Goal: Task Accomplishment & Management: Manage account settings

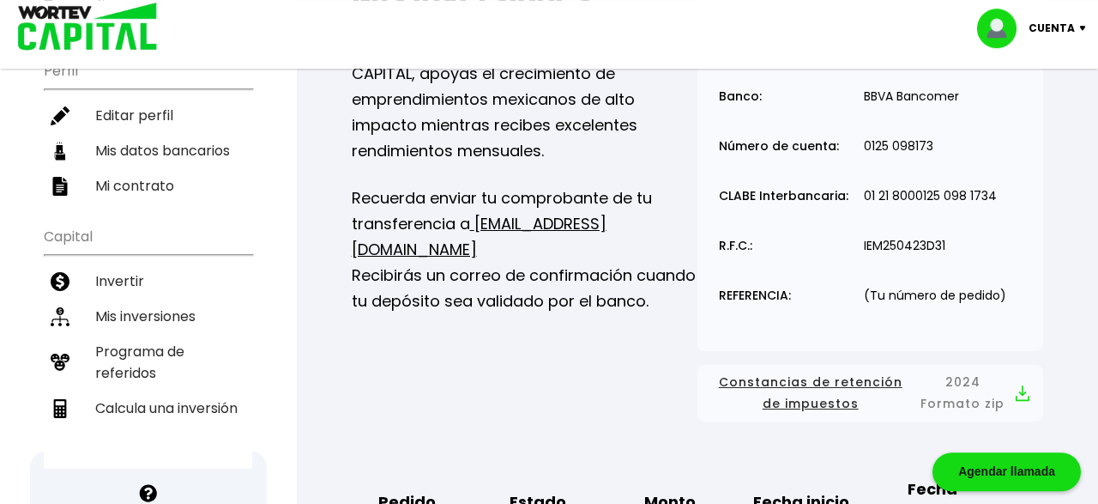
scroll to position [209, 0]
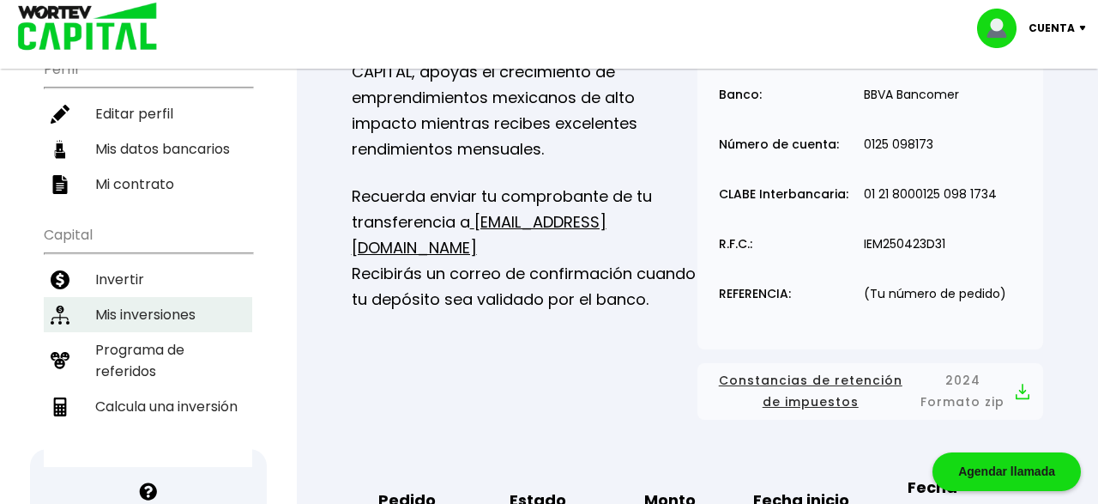
click at [138, 297] on li "Mis inversiones" at bounding box center [148, 314] width 208 height 35
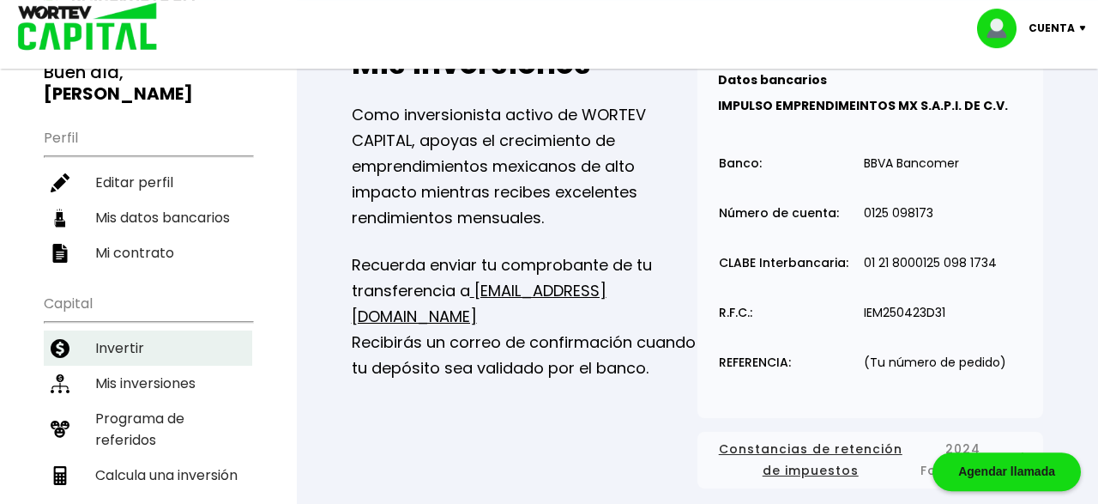
scroll to position [138, 0]
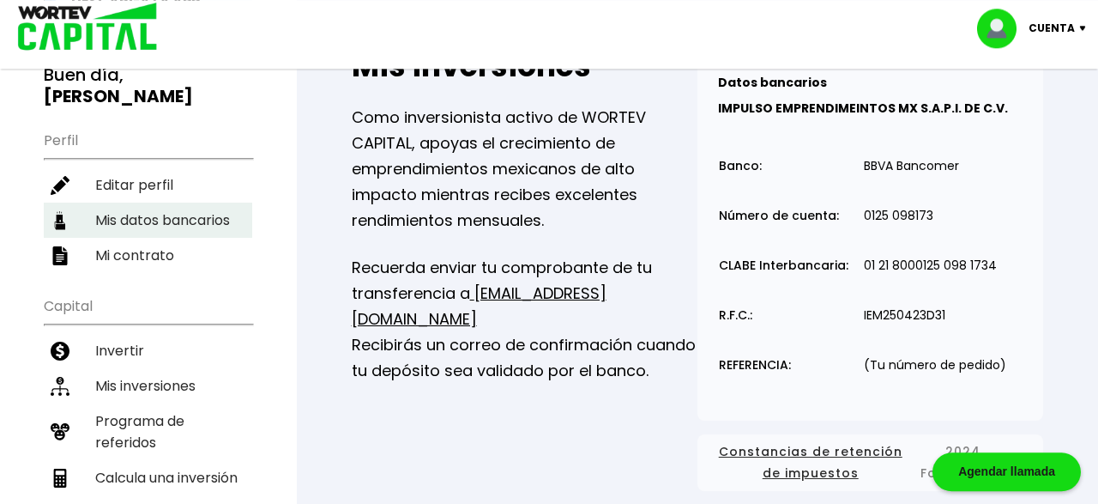
click at [130, 202] on li "Mis datos bancarios" at bounding box center [148, 219] width 208 height 35
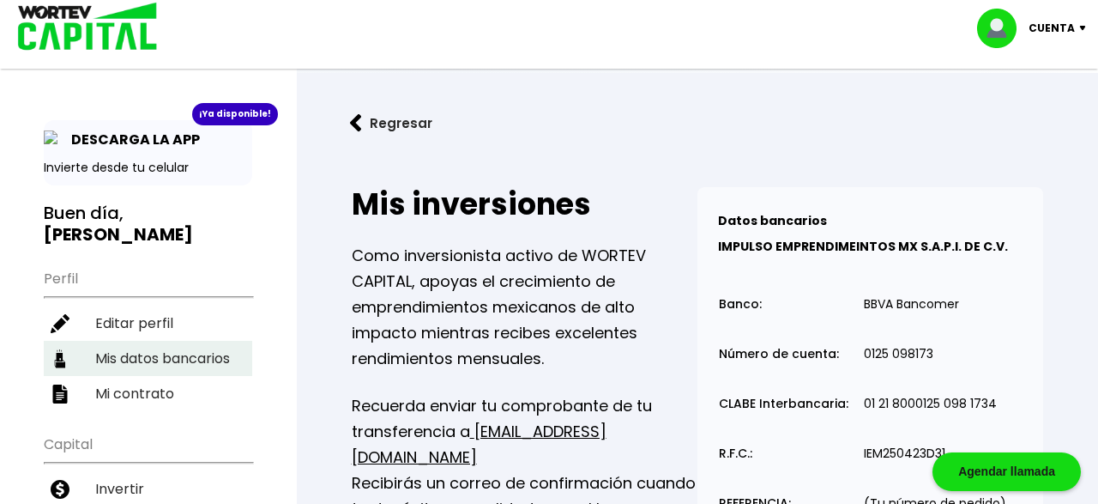
select select "BBVA Bancomer"
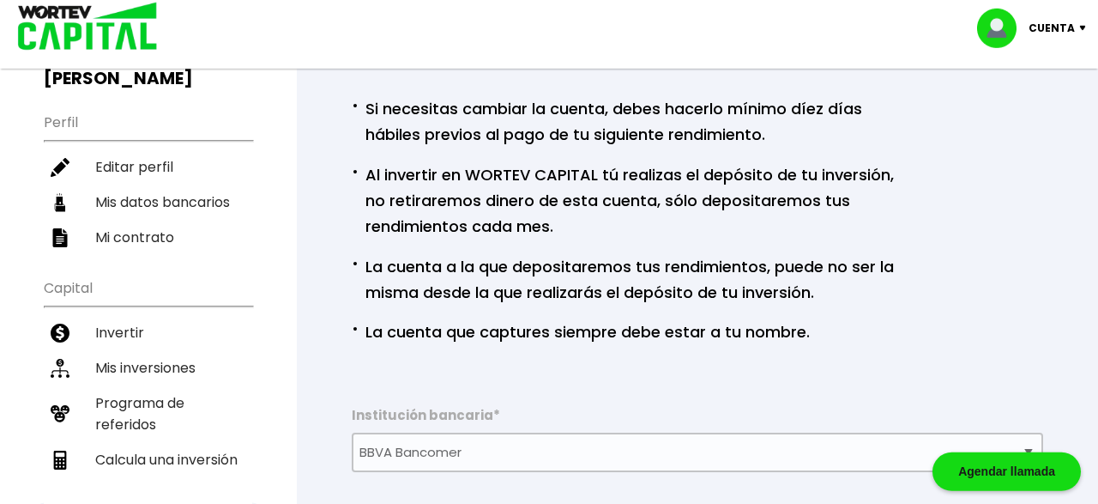
scroll to position [159, 0]
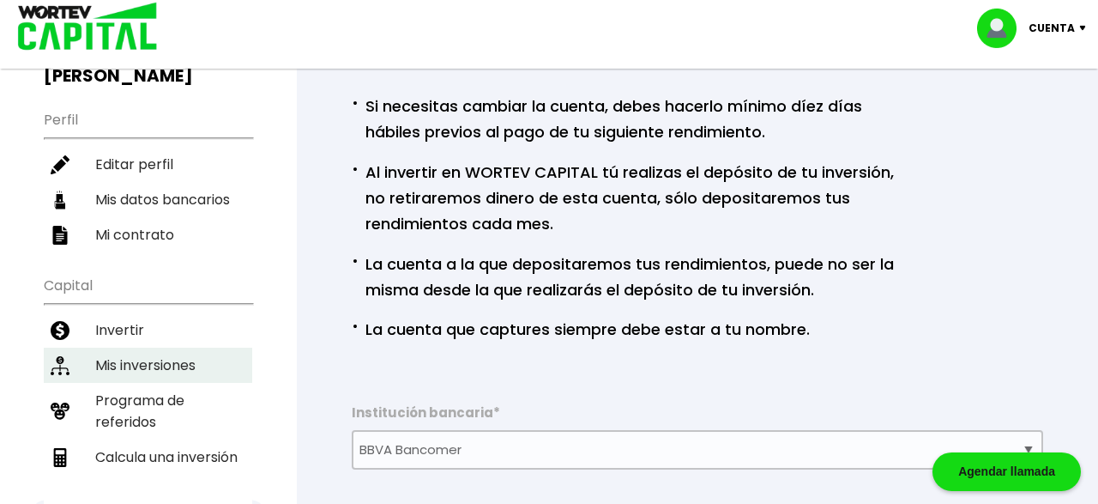
click at [114, 347] on li "Mis inversiones" at bounding box center [148, 364] width 208 height 35
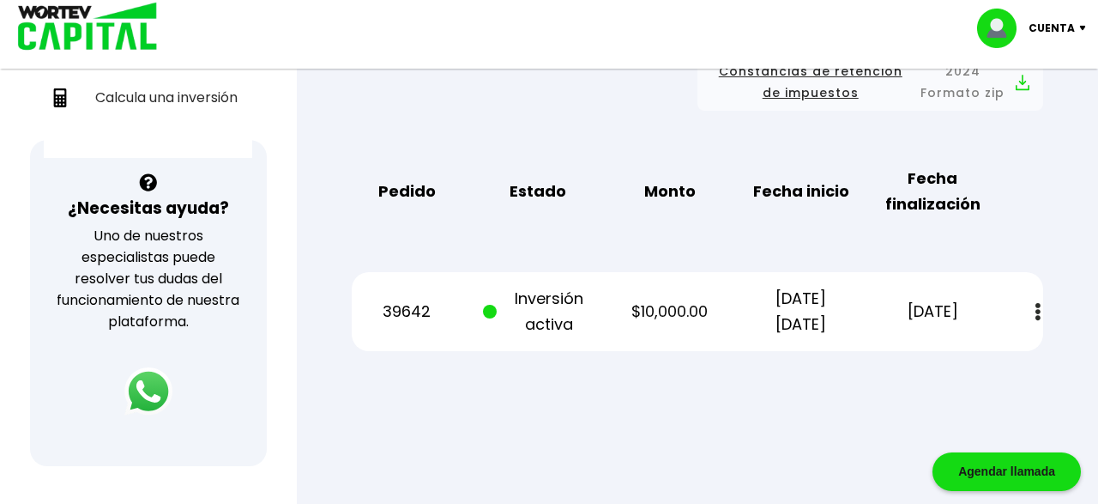
scroll to position [520, 0]
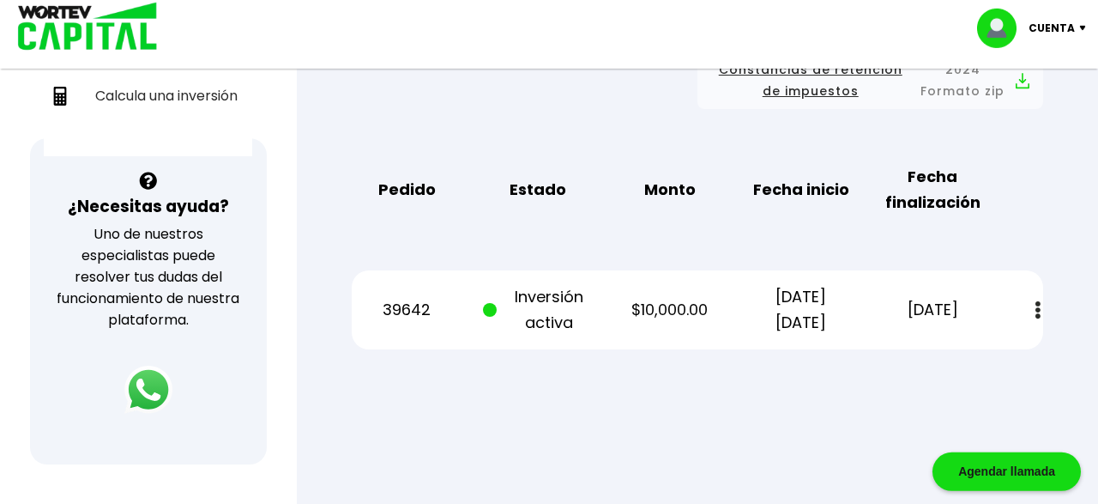
click at [1037, 311] on img at bounding box center [1037, 310] width 5 height 18
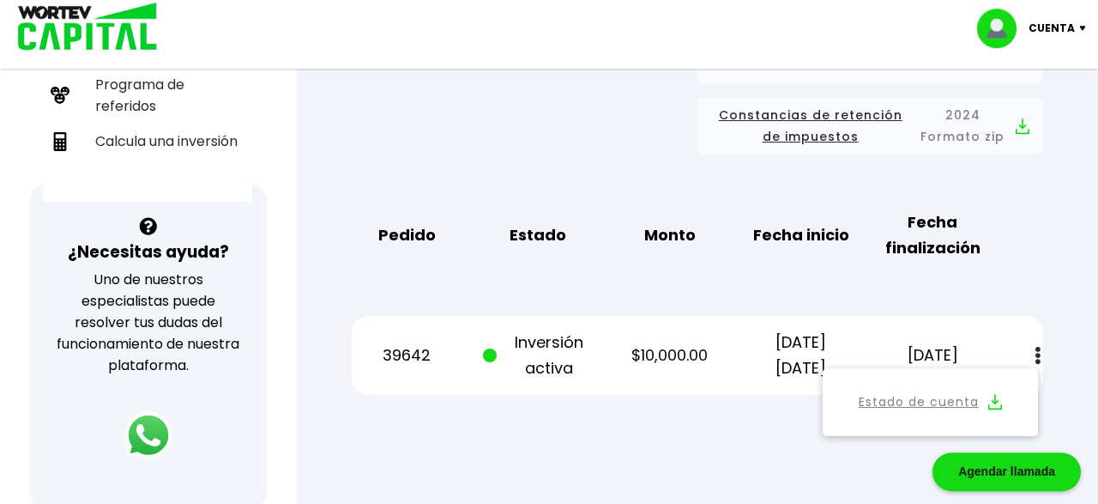
scroll to position [473, 0]
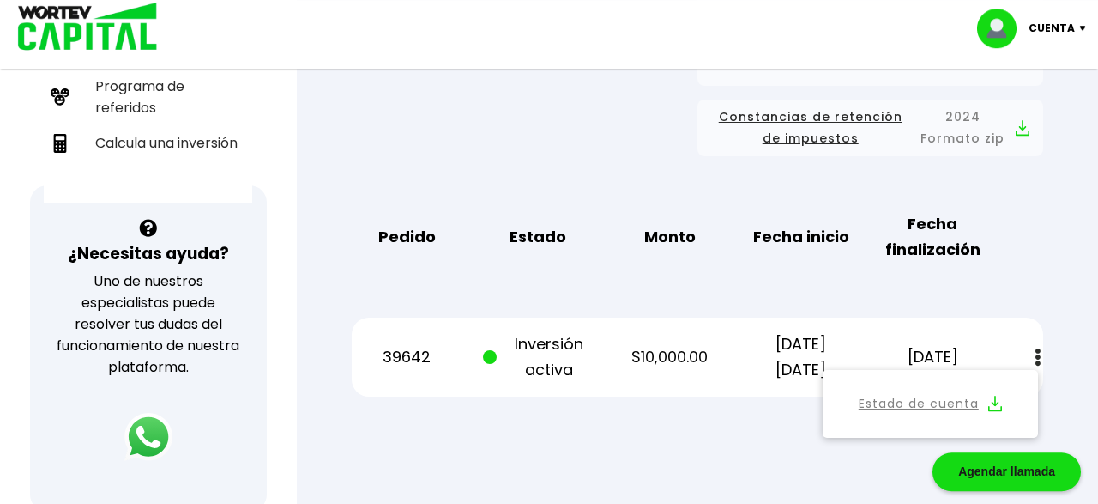
click at [931, 413] on link "Estado de cuenta" at bounding box center [919, 403] width 120 height 21
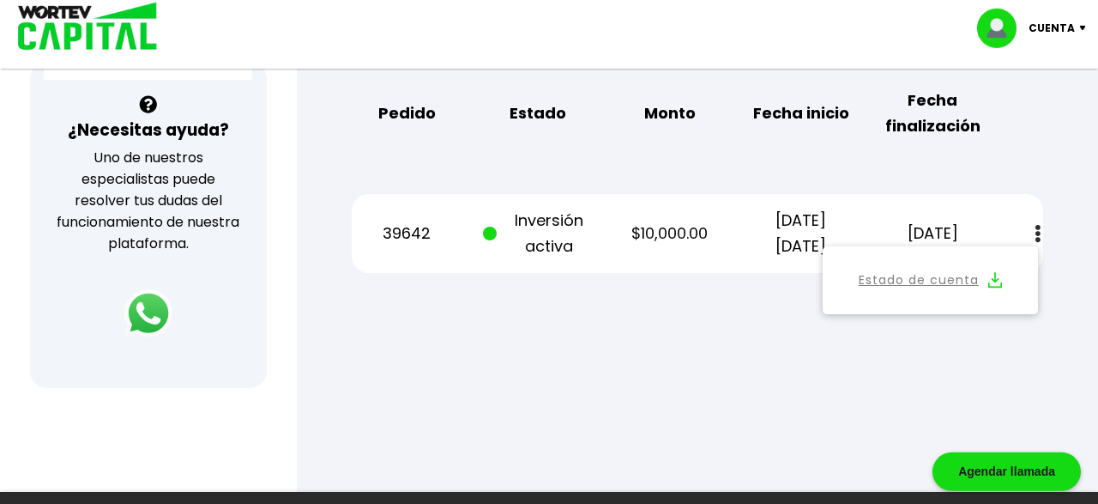
scroll to position [598, 0]
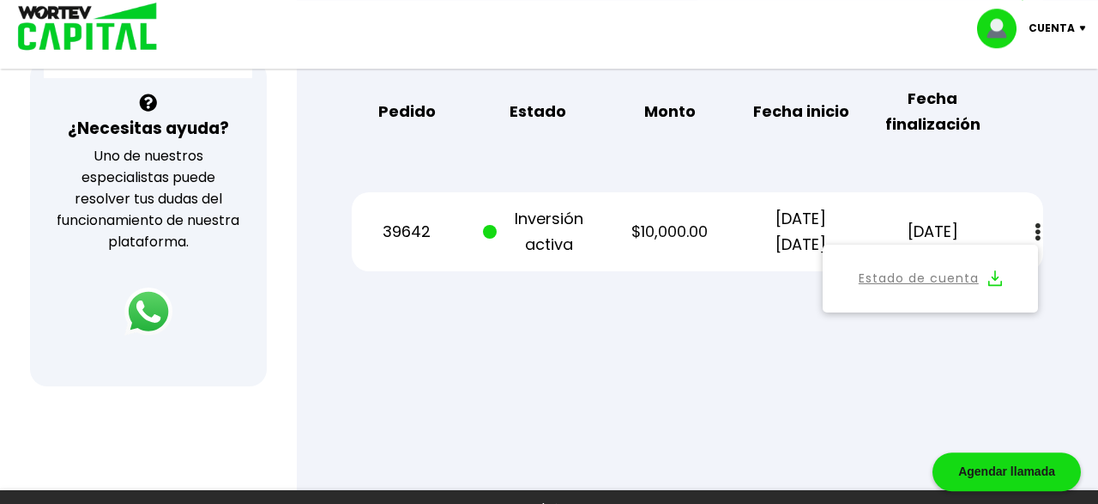
click at [519, 387] on div at bounding box center [549, 252] width 1098 height 504
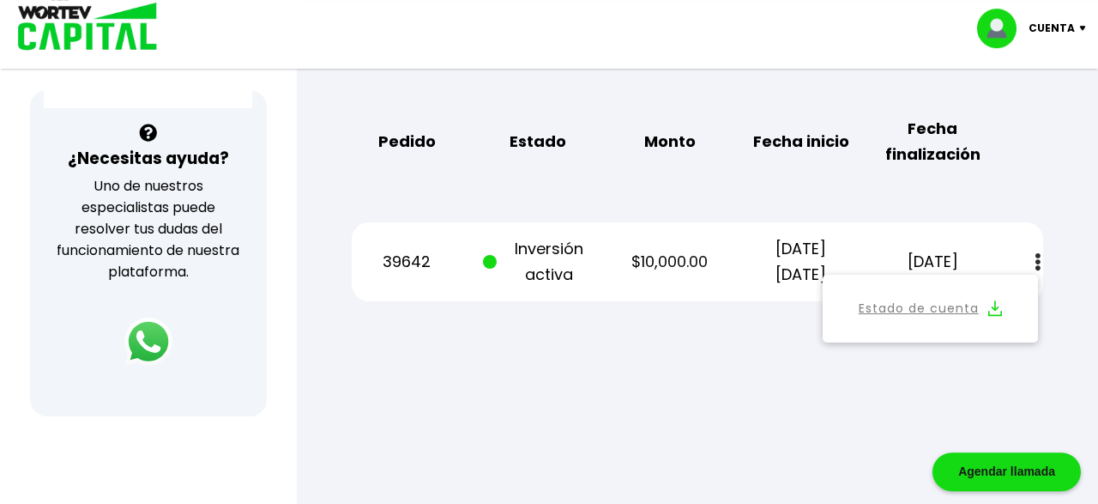
scroll to position [577, 0]
